Goal: Information Seeking & Learning: Learn about a topic

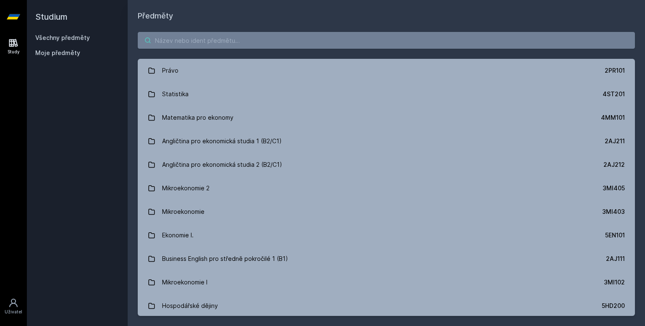
click at [196, 41] on input "search" at bounding box center [386, 40] width 497 height 17
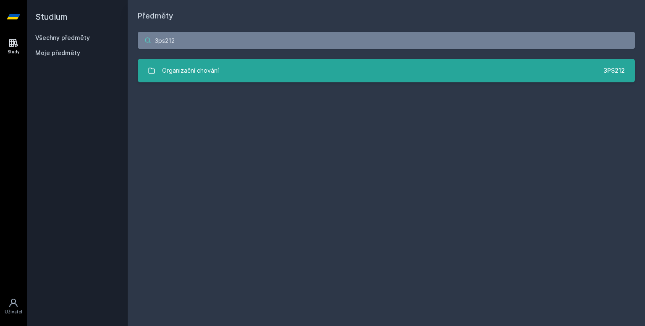
type input "3ps212"
click at [289, 69] on link "Organizační chování 3PS212" at bounding box center [386, 71] width 497 height 24
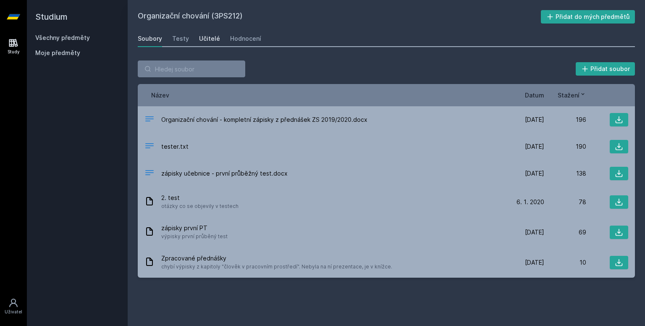
click at [209, 44] on link "Učitelé" at bounding box center [209, 38] width 21 height 17
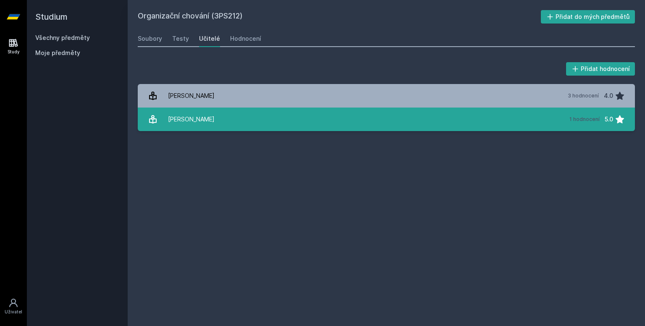
click at [208, 111] on div "[PERSON_NAME]" at bounding box center [191, 119] width 47 height 17
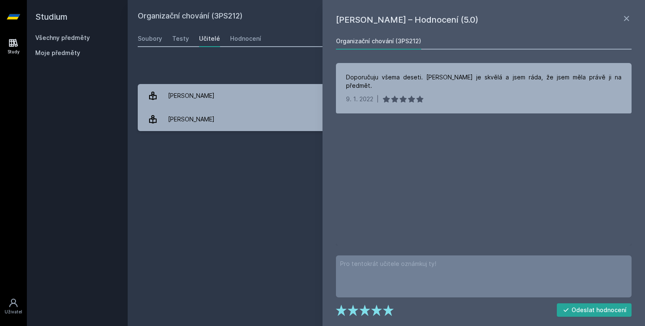
click at [298, 55] on div "Přidat hodnocení [PERSON_NAME] – Hodnocení (5.0) Organizační chování (3PS212) D…" at bounding box center [386, 95] width 517 height 91
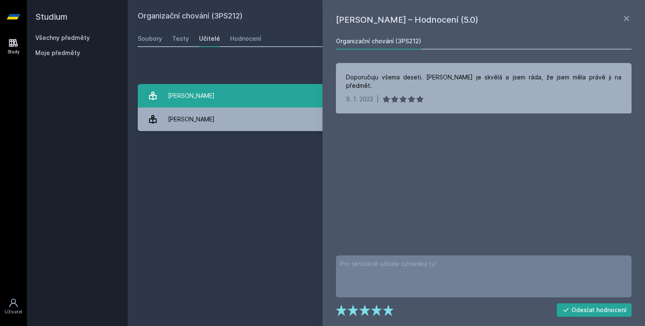
click at [279, 96] on link "[PERSON_NAME] 3 hodnocení 4.0" at bounding box center [386, 96] width 497 height 24
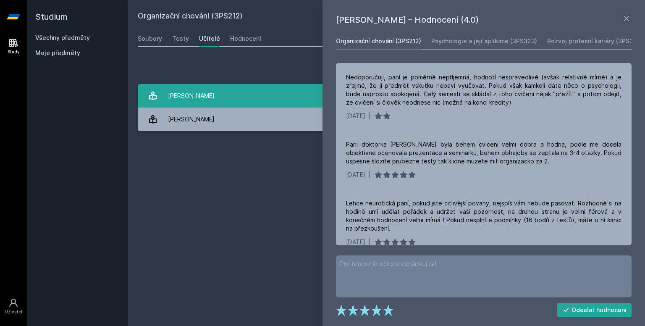
click at [279, 96] on link "[PERSON_NAME] 3 hodnocení 4.0" at bounding box center [386, 96] width 497 height 24
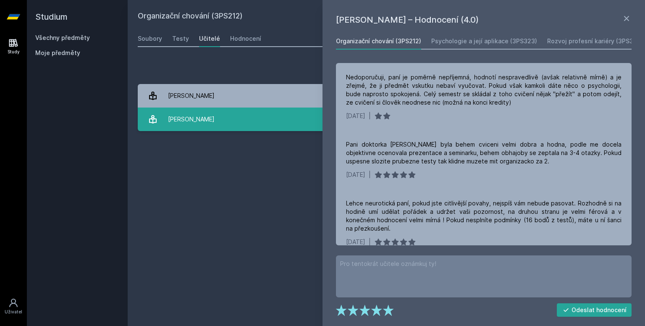
click at [228, 121] on link "[PERSON_NAME] 1 hodnocení 5.0" at bounding box center [386, 119] width 497 height 24
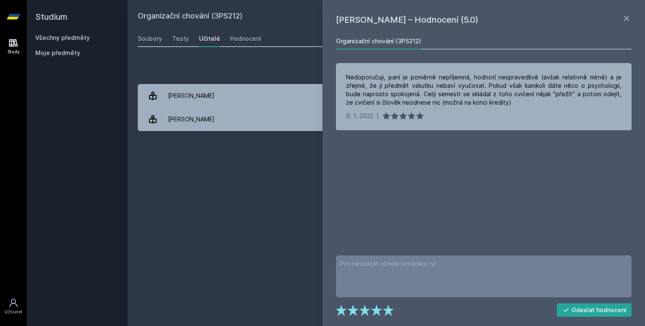
click at [253, 64] on div "Přidat hodnocení" at bounding box center [386, 68] width 497 height 17
click at [187, 227] on div "Organizační chování (3PS212) Přidat do mých předmětů [GEOGRAPHIC_DATA] Testy Uč…" at bounding box center [386, 163] width 497 height 306
